Goal: Task Accomplishment & Management: Manage account settings

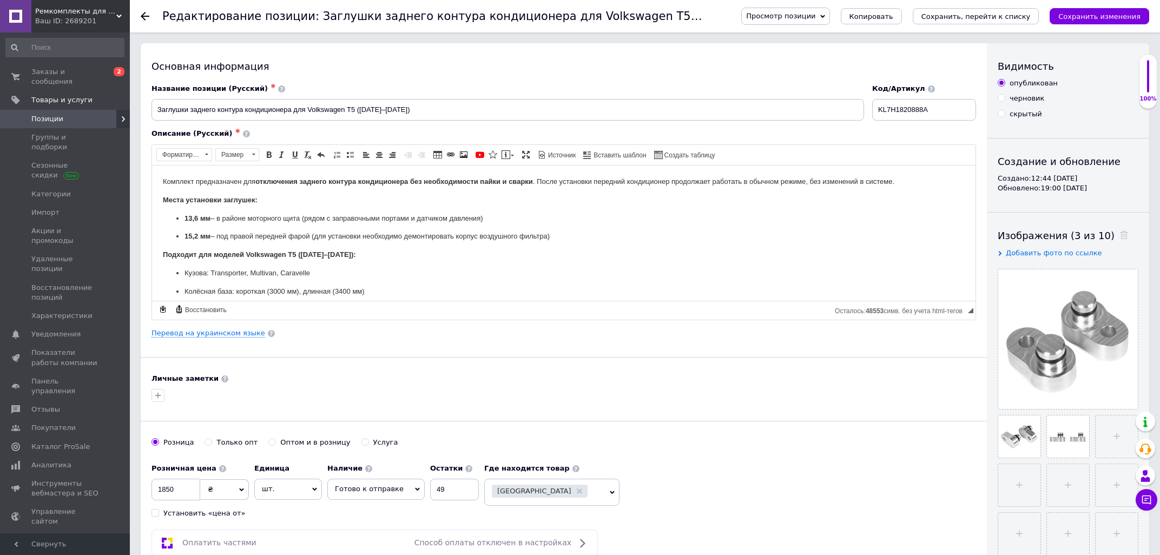
click at [144, 12] on icon at bounding box center [145, 16] width 9 height 9
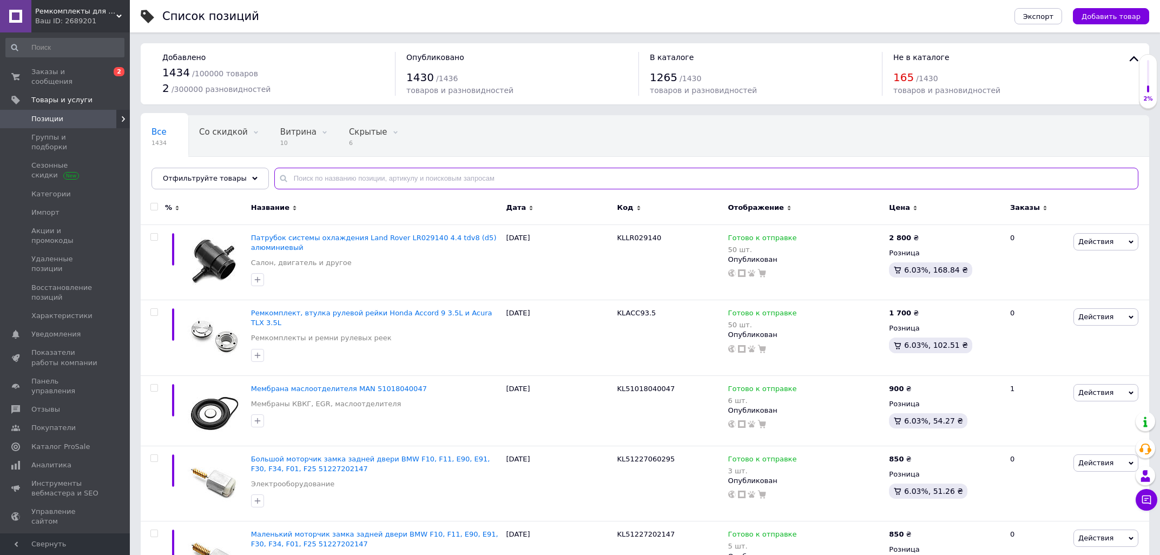
click at [305, 186] on input "text" at bounding box center [706, 179] width 864 height 22
paste input "KL3D0411305F"
type input "KL3D0411305F"
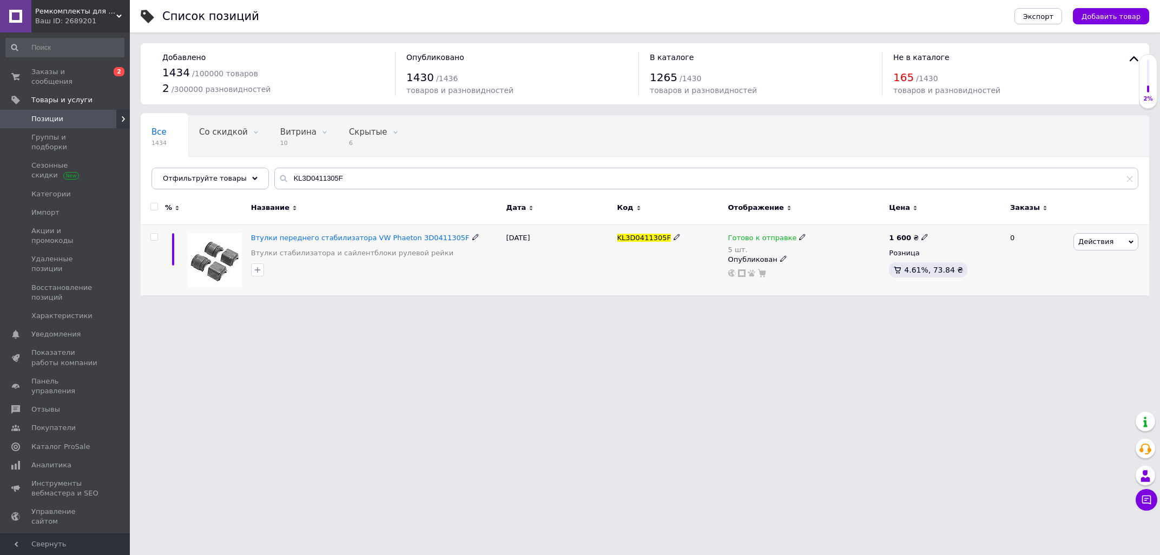
click at [799, 238] on use at bounding box center [802, 237] width 6 height 6
click at [829, 273] on li "Нет в наличии" at bounding box center [859, 267] width 103 height 15
drag, startPoint x: 820, startPoint y: 272, endPoint x: 750, endPoint y: 289, distance: 71.9
click at [807, 276] on input "5" at bounding box center [848, 272] width 82 height 22
